Goal: Task Accomplishment & Management: Manage account settings

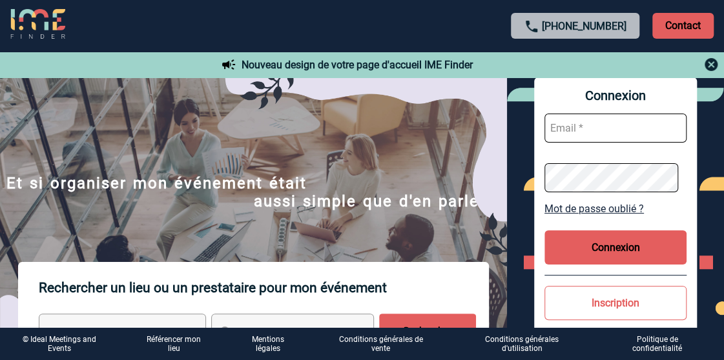
click at [586, 129] on input "text" at bounding box center [616, 128] width 142 height 29
type input "M"
type input "mlamant@bouyguestelecom.fr"
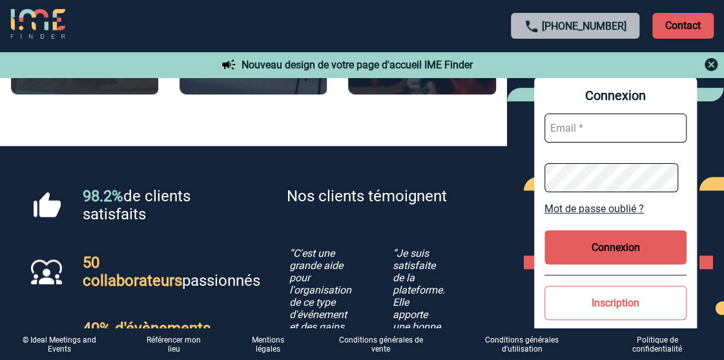
scroll to position [969, 0]
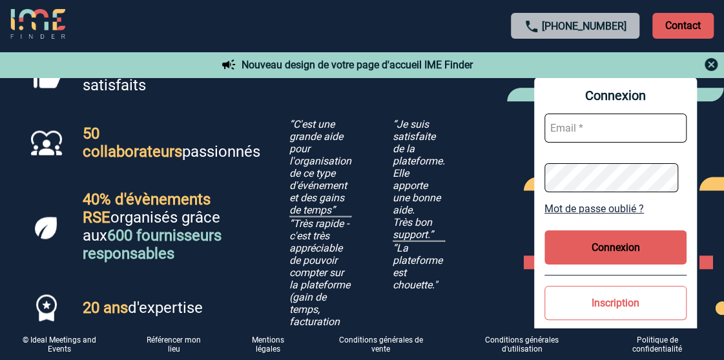
drag, startPoint x: 683, startPoint y: 199, endPoint x: 687, endPoint y: 205, distance: 7.0
click at [687, 205] on div "Connexion Mot de passe oublié ? Connexion Inscription Référencer mon lieu" at bounding box center [615, 229] width 163 height 303
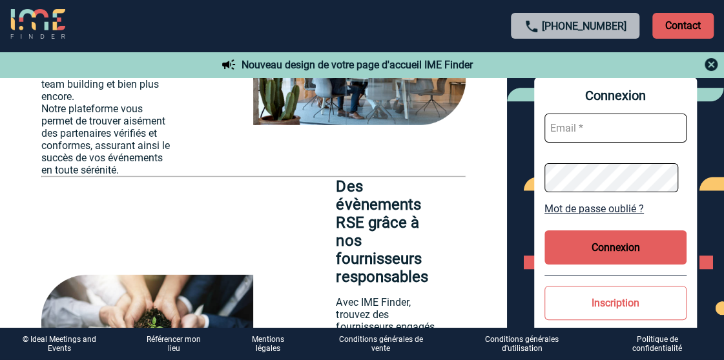
scroll to position [1591, 0]
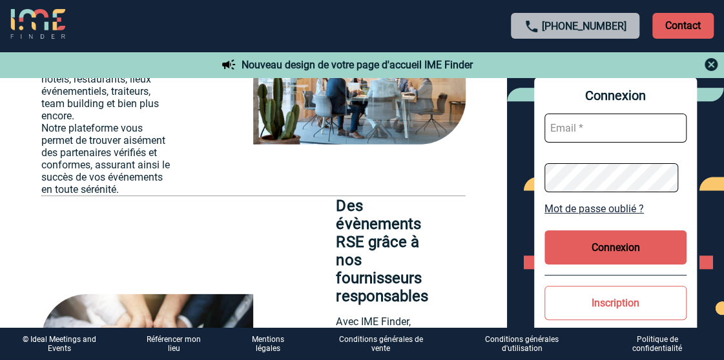
click at [623, 128] on input "text" at bounding box center [616, 128] width 142 height 29
type input "M"
type input "mlamant@bouyguestelecom.fr"
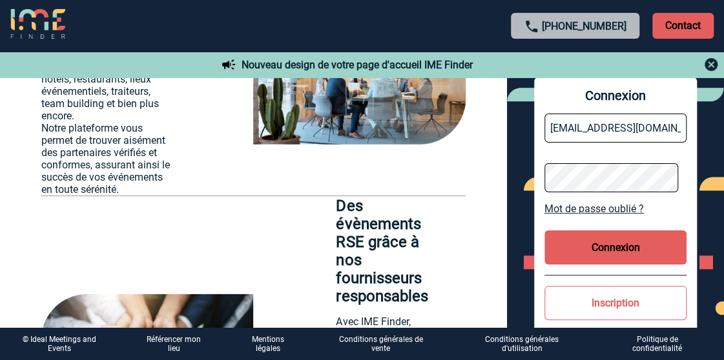
click at [610, 207] on link "Mot de passe oublié ?" at bounding box center [616, 209] width 142 height 12
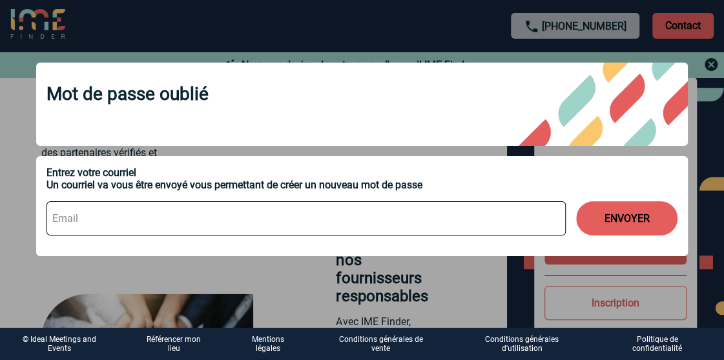
click at [90, 218] on input at bounding box center [306, 219] width 519 height 34
type input "mlamant@bouyguestelecom.fr"
click at [621, 223] on button "ENVOYER" at bounding box center [626, 219] width 101 height 34
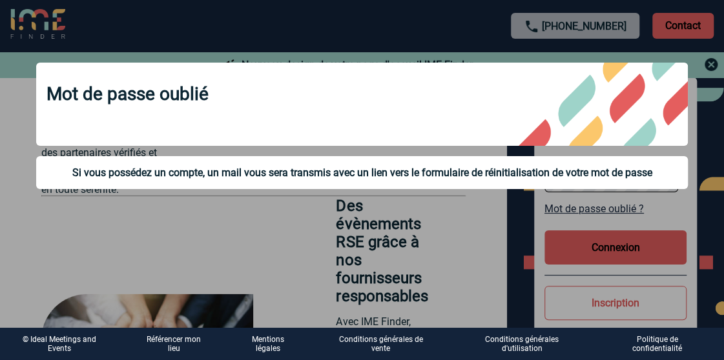
click at [467, 178] on div "Si vous possédez un compte, un mail vous sera transmis avec un lien vers le for…" at bounding box center [362, 173] width 631 height 12
drag, startPoint x: 469, startPoint y: 218, endPoint x: 478, endPoint y: 213, distance: 10.1
click at [469, 218] on div at bounding box center [362, 180] width 724 height 360
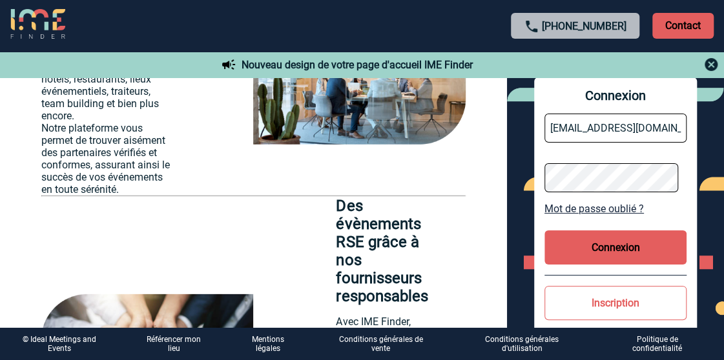
click at [616, 242] on button "Connexion" at bounding box center [616, 248] width 142 height 34
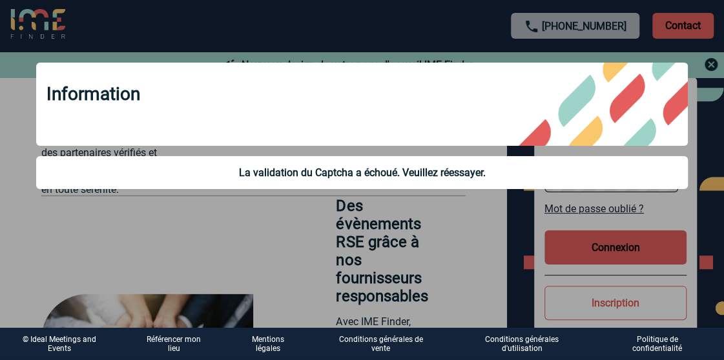
click at [607, 253] on div at bounding box center [362, 180] width 724 height 360
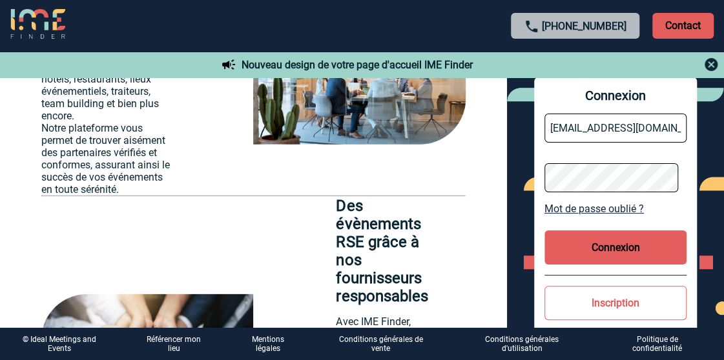
click at [614, 247] on button "Connexion" at bounding box center [616, 248] width 142 height 34
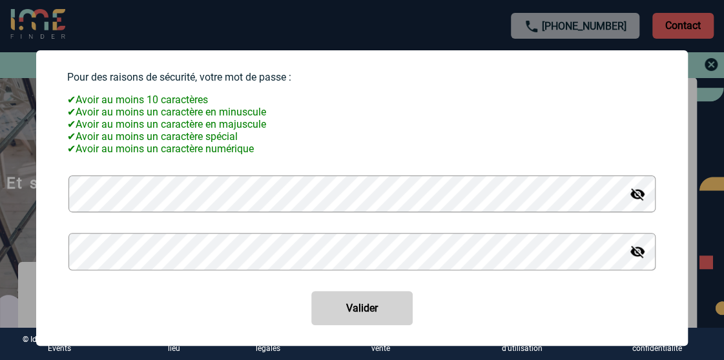
scroll to position [107, 0]
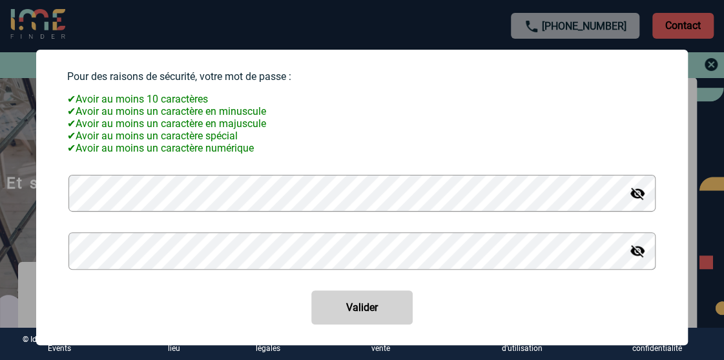
click at [630, 202] on img at bounding box center [638, 194] width 16 height 16
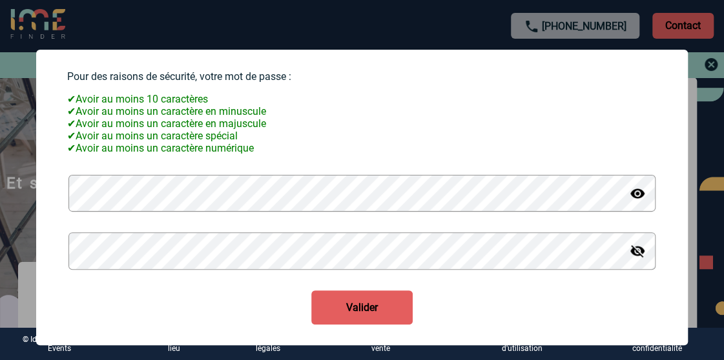
click at [630, 259] on img at bounding box center [638, 252] width 16 height 16
click at [350, 324] on button "Valider" at bounding box center [361, 308] width 101 height 34
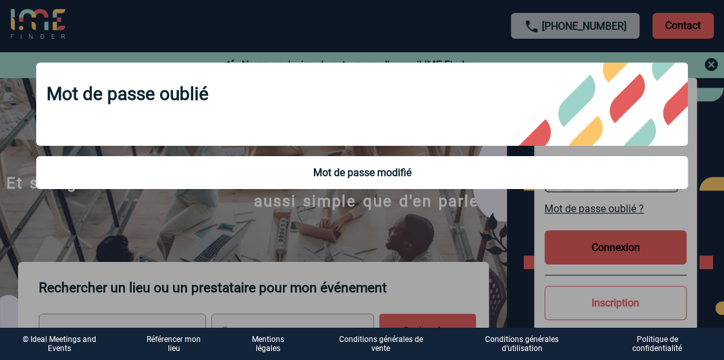
scroll to position [0, 0]
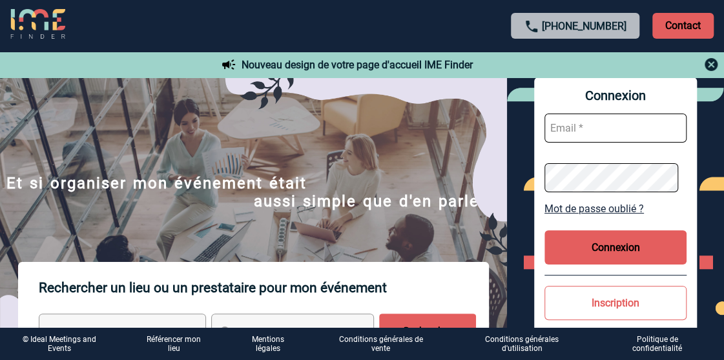
click at [570, 130] on input "text" at bounding box center [616, 128] width 142 height 29
type input "mlamant@bouyguestelecom.fr"
click at [597, 244] on button "Connexion" at bounding box center [616, 248] width 142 height 34
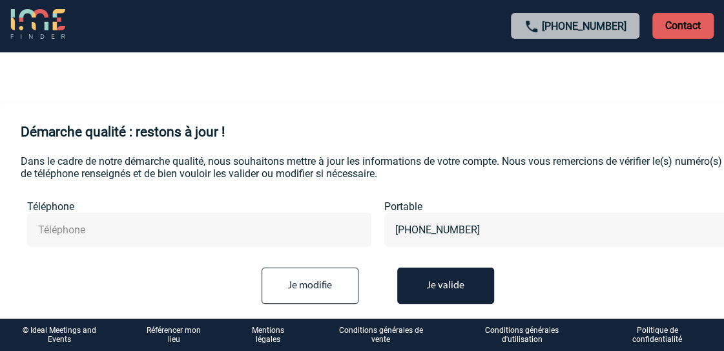
click at [452, 287] on button "Je valide" at bounding box center [445, 285] width 97 height 36
click at [432, 289] on button "Je valide" at bounding box center [445, 285] width 97 height 36
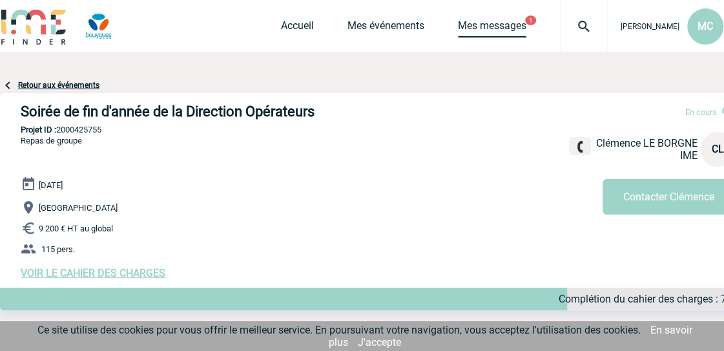
click at [474, 32] on link "Mes messages" at bounding box center [492, 28] width 68 height 18
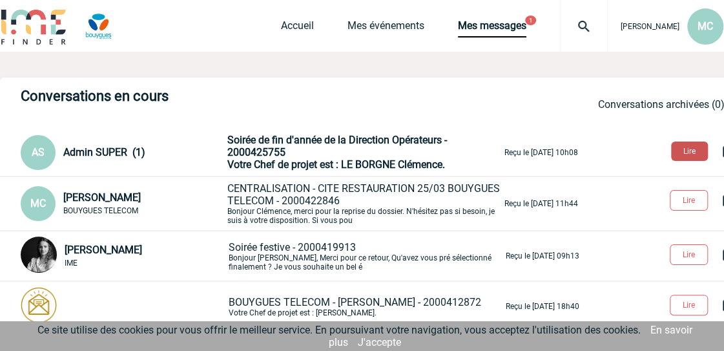
click at [691, 154] on button "Lire" at bounding box center [689, 150] width 37 height 19
